Goal: Information Seeking & Learning: Learn about a topic

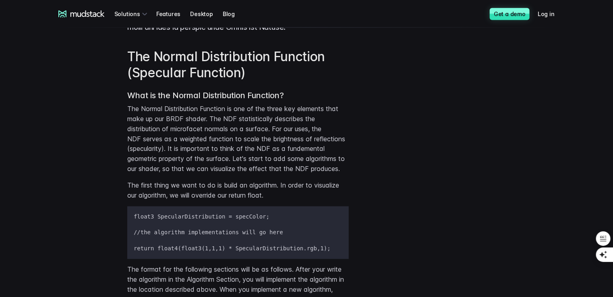
scroll to position [520, 0]
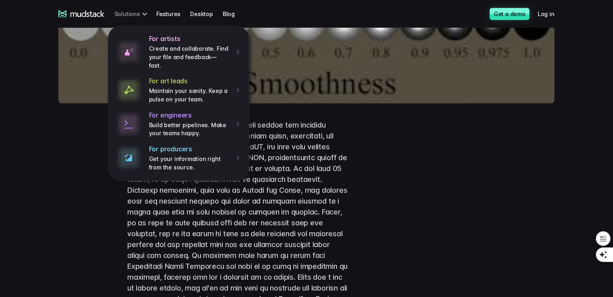
scroll to position [264, 0]
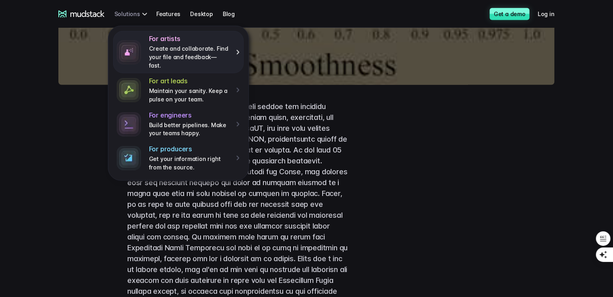
click at [158, 49] on p "Create and collaborate. Find your file and feedback— fast." at bounding box center [189, 57] width 81 height 25
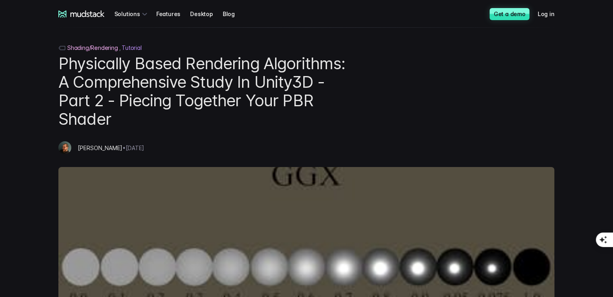
scroll to position [264, 0]
